Goal: Information Seeking & Learning: Learn about a topic

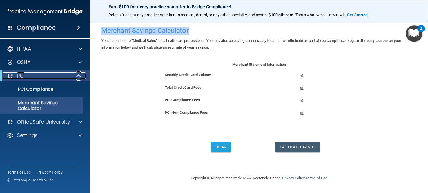
click at [78, 76] on span at bounding box center [79, 76] width 5 height 7
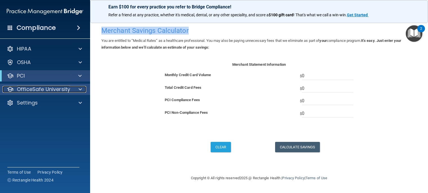
click at [78, 91] on span at bounding box center [79, 89] width 3 height 7
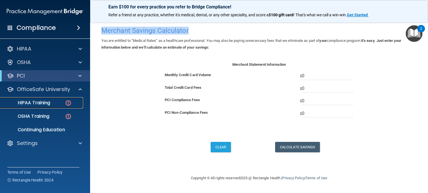
click at [43, 104] on p "HIPAA Training" at bounding box center [27, 103] width 46 height 6
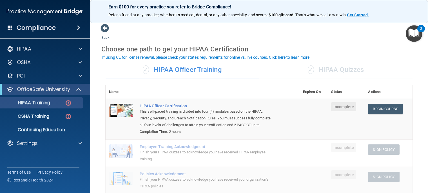
drag, startPoint x: 227, startPoint y: 68, endPoint x: 154, endPoint y: 71, distance: 72.9
click at [154, 71] on div "✓ HIPAA Officer Training" at bounding box center [182, 70] width 153 height 17
copy div "HIPAA Officer Training"
click at [328, 70] on div "✓ HIPAA Quizzes" at bounding box center [335, 70] width 153 height 17
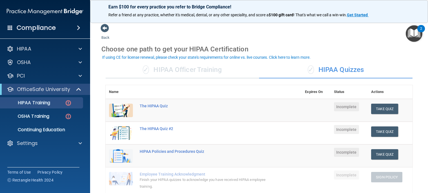
drag, startPoint x: 365, startPoint y: 70, endPoint x: 317, endPoint y: 72, distance: 48.7
click at [317, 72] on div "✓ HIPAA Quizzes" at bounding box center [335, 70] width 153 height 17
copy div "HIPAA Quizzes"
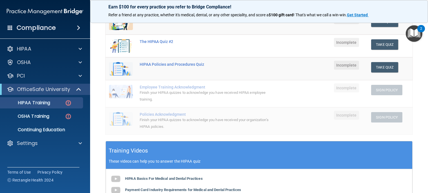
scroll to position [69, 0]
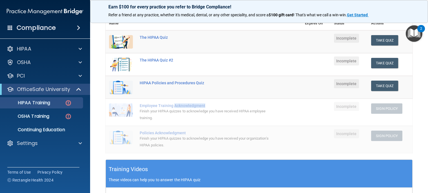
drag, startPoint x: 173, startPoint y: 105, endPoint x: 206, endPoint y: 104, distance: 32.6
click at [206, 104] on div "Employee Training Acknowledgment" at bounding box center [207, 106] width 134 height 5
copy div "Acknowledgment"
